Goal: Book appointment/travel/reservation

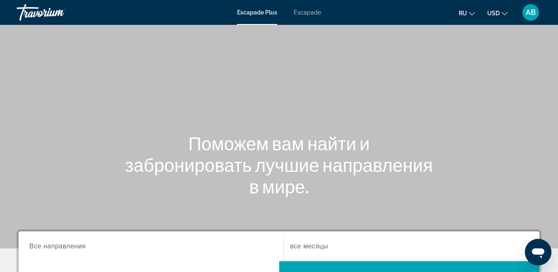
click at [444, 95] on div "Conținut principal" at bounding box center [279, 124] width 558 height 248
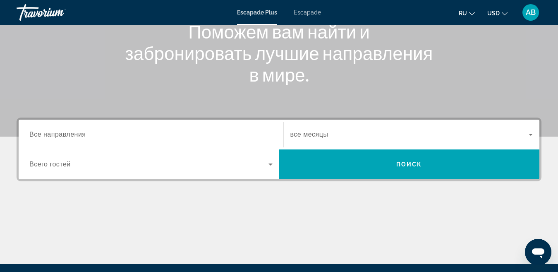
scroll to position [124, 0]
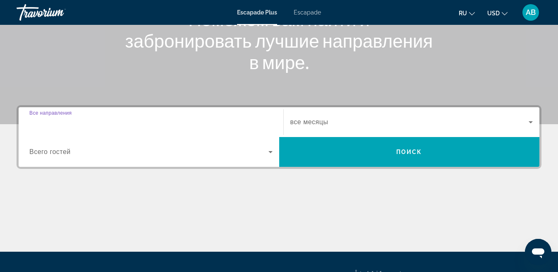
click at [88, 119] on input "Destination Все направления" at bounding box center [150, 122] width 243 height 10
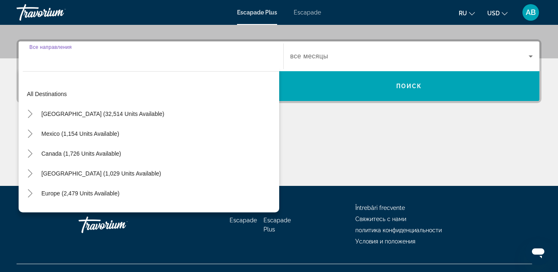
scroll to position [202, 0]
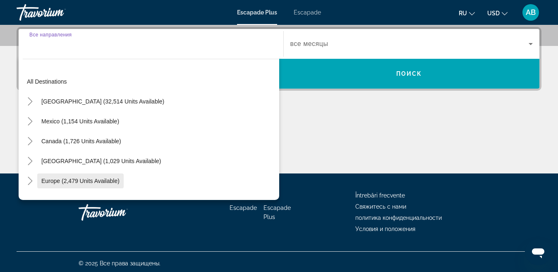
click at [86, 184] on span "Europe (2,479 units available)" at bounding box center [80, 180] width 78 height 7
type input "**********"
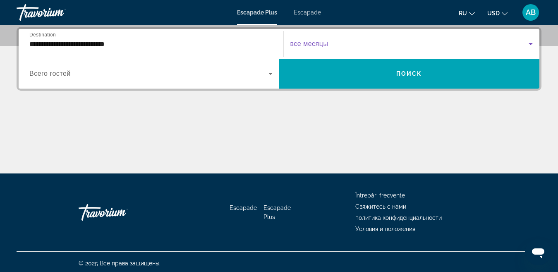
click at [531, 45] on icon "Widget de căutare" at bounding box center [530, 44] width 4 height 2
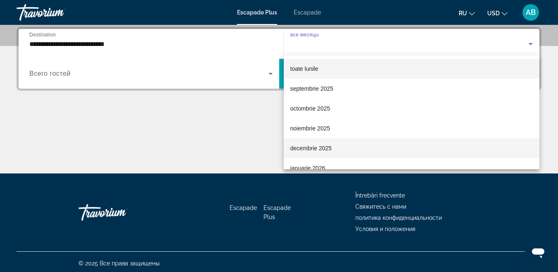
scroll to position [41, 0]
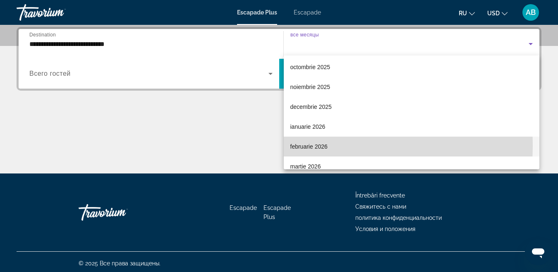
click at [306, 146] on font "februarie 2026" at bounding box center [308, 146] width 37 height 7
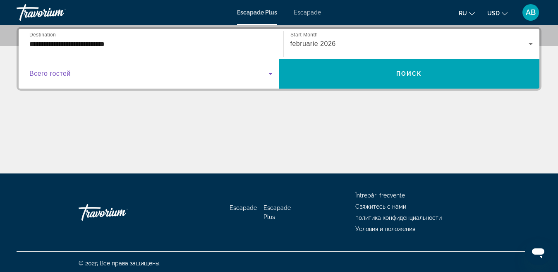
click at [270, 75] on icon "Widget de căutare" at bounding box center [270, 74] width 10 height 10
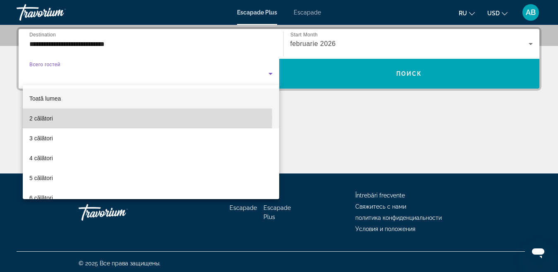
click at [43, 117] on font "2 călători" at bounding box center [41, 118] width 24 height 7
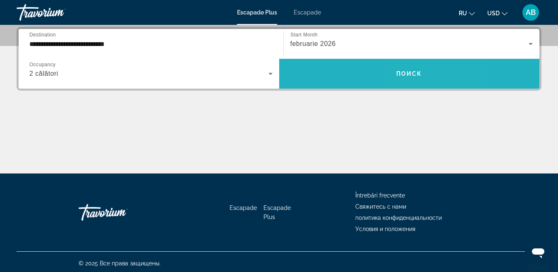
click at [413, 68] on span "Widget de căutare" at bounding box center [409, 74] width 260 height 20
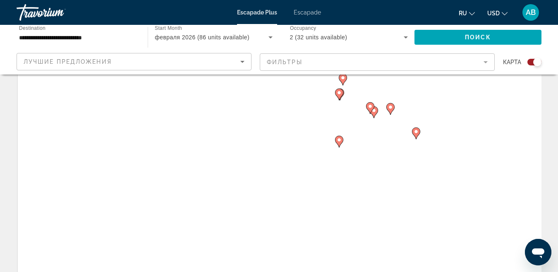
scroll to position [41, 0]
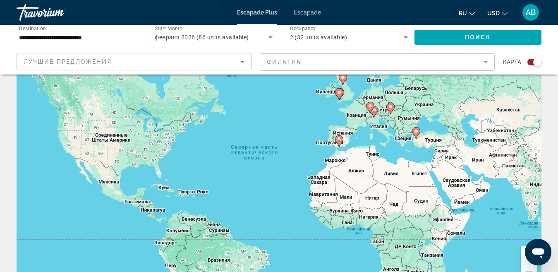
click at [244, 64] on icon "Sort by" at bounding box center [242, 62] width 10 height 10
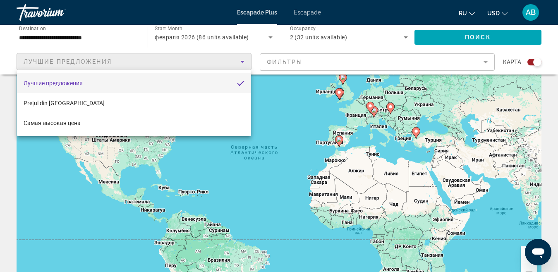
click at [298, 93] on div at bounding box center [279, 136] width 558 height 272
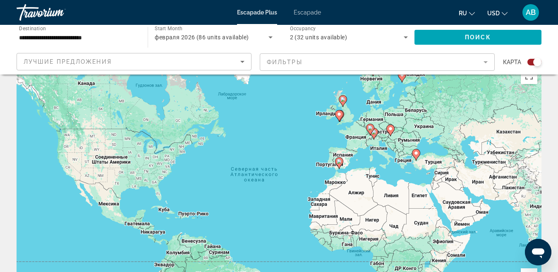
scroll to position [0, 0]
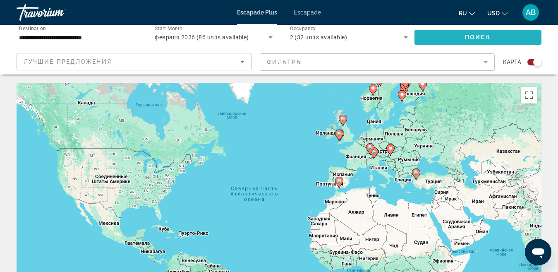
click at [478, 36] on span "Поиск" at bounding box center [478, 37] width 26 height 7
